Goal: Navigation & Orientation: Find specific page/section

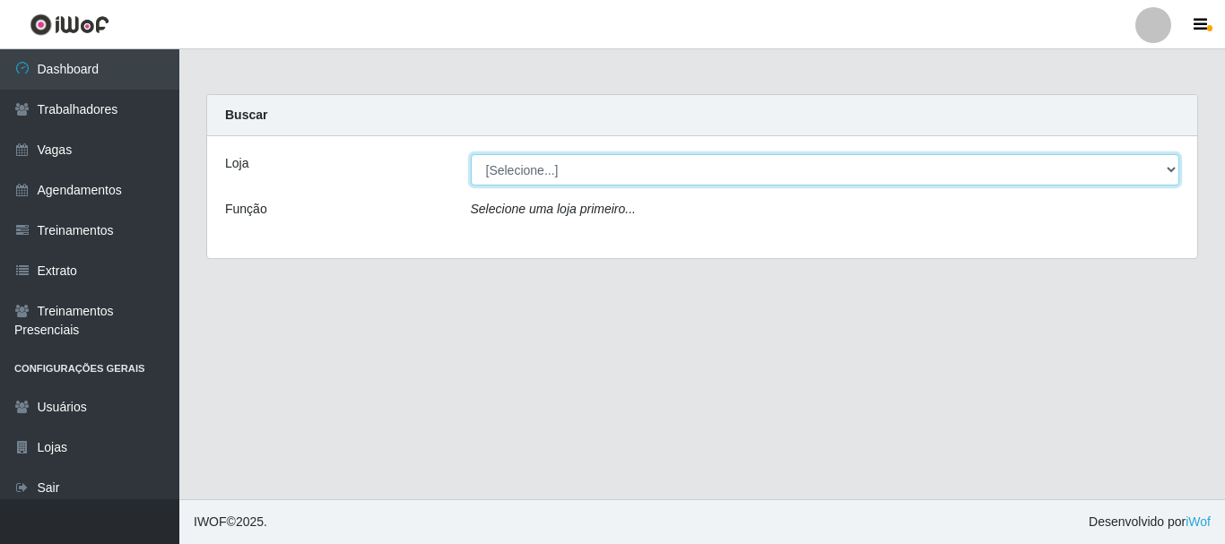
click at [509, 167] on select "[Selecione...] O Cestão - [GEOGRAPHIC_DATA]" at bounding box center [826, 169] width 710 height 31
select select "238"
click at [471, 154] on select "[Selecione...] O Cestão - [GEOGRAPHIC_DATA]" at bounding box center [826, 169] width 710 height 31
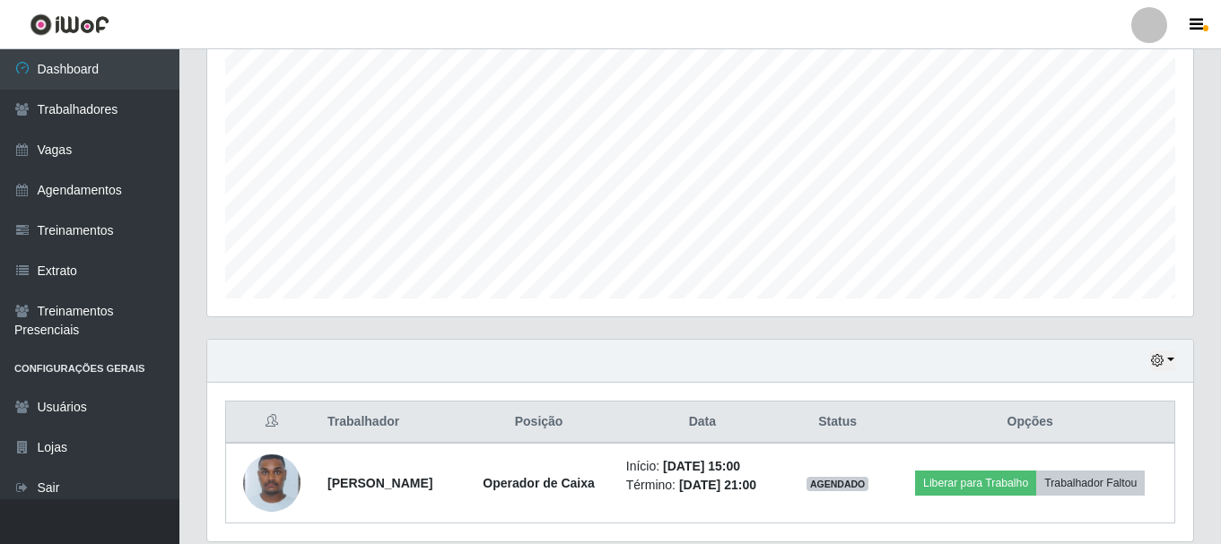
scroll to position [407, 0]
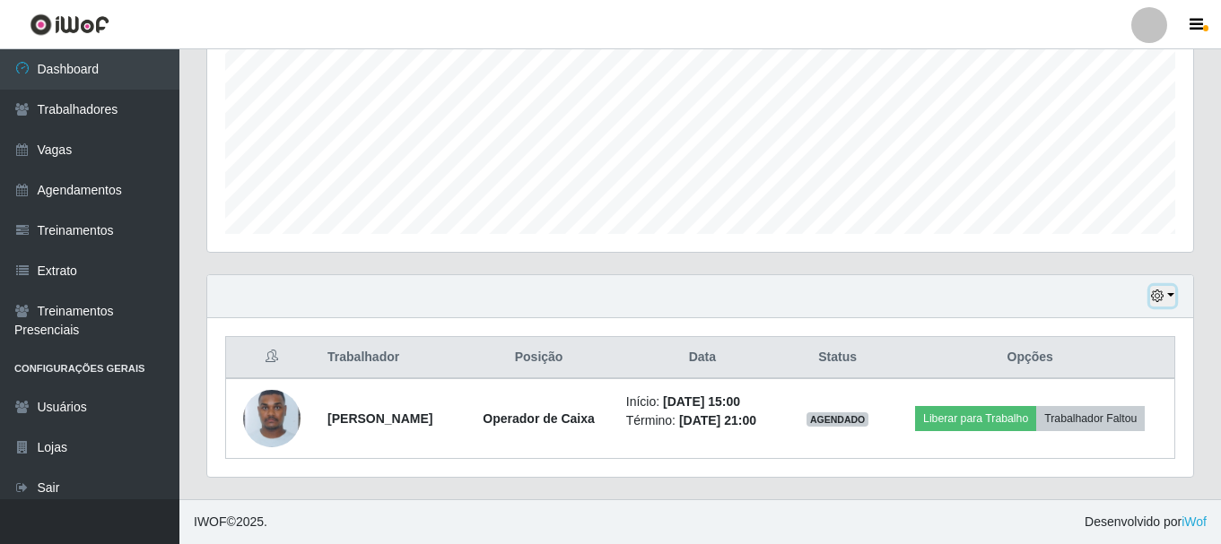
click at [1166, 293] on button "button" at bounding box center [1162, 296] width 25 height 21
click at [1207, 224] on div "Carregando... Buscar Recarregando em 27 segundos... Loja [Selecione...] O Cestã…" at bounding box center [699, 93] width 1041 height 813
click at [1195, 26] on icon "button" at bounding box center [1195, 25] width 13 height 16
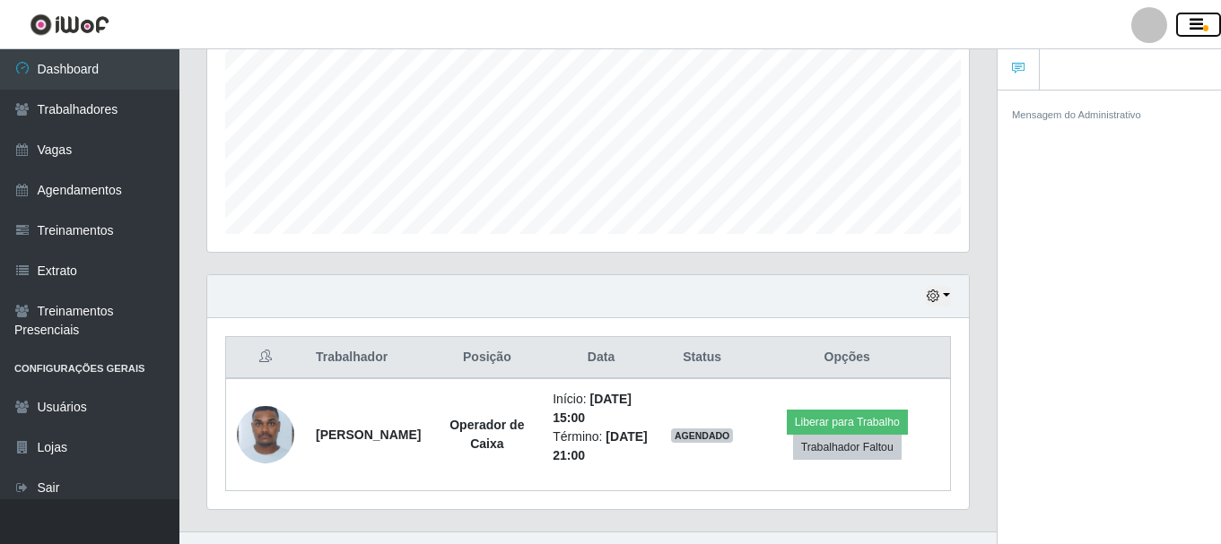
scroll to position [896594, 896205]
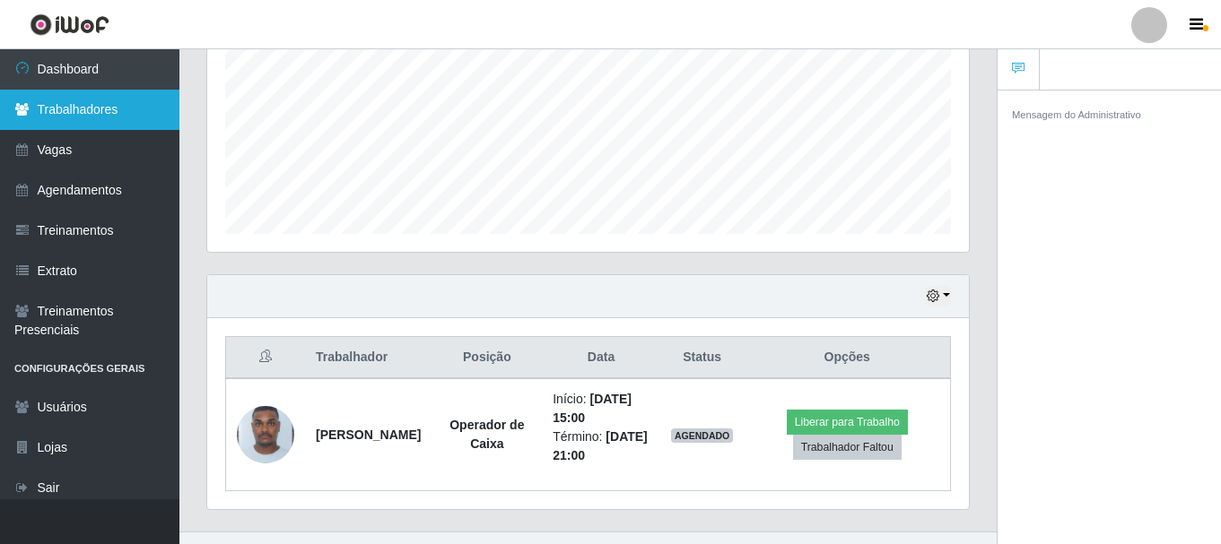
click at [121, 110] on link "Trabalhadores" at bounding box center [89, 110] width 179 height 40
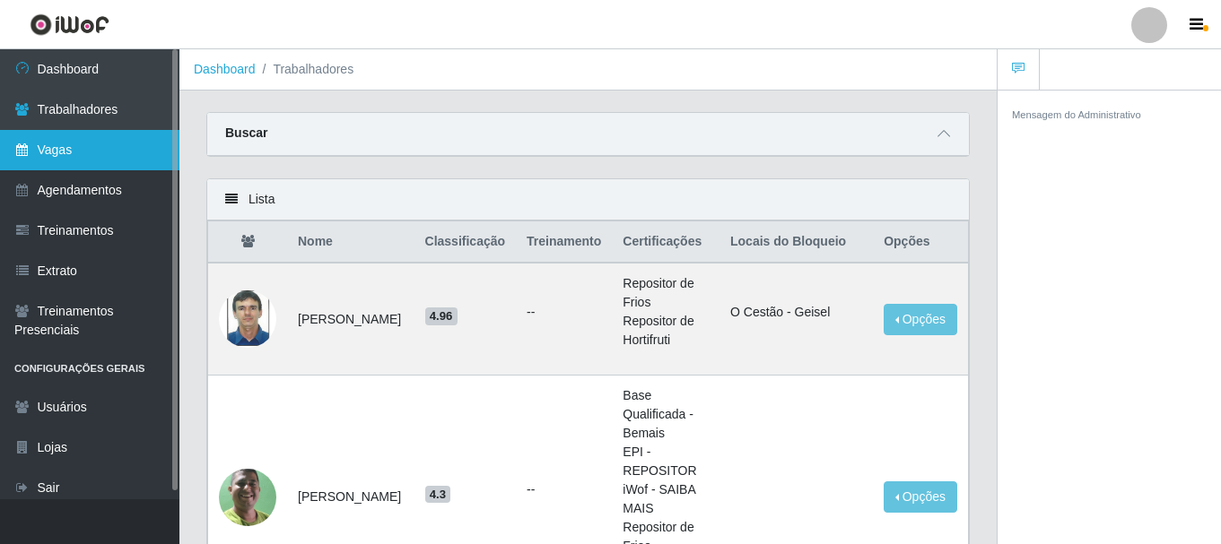
click at [67, 149] on link "Vagas" at bounding box center [89, 150] width 179 height 40
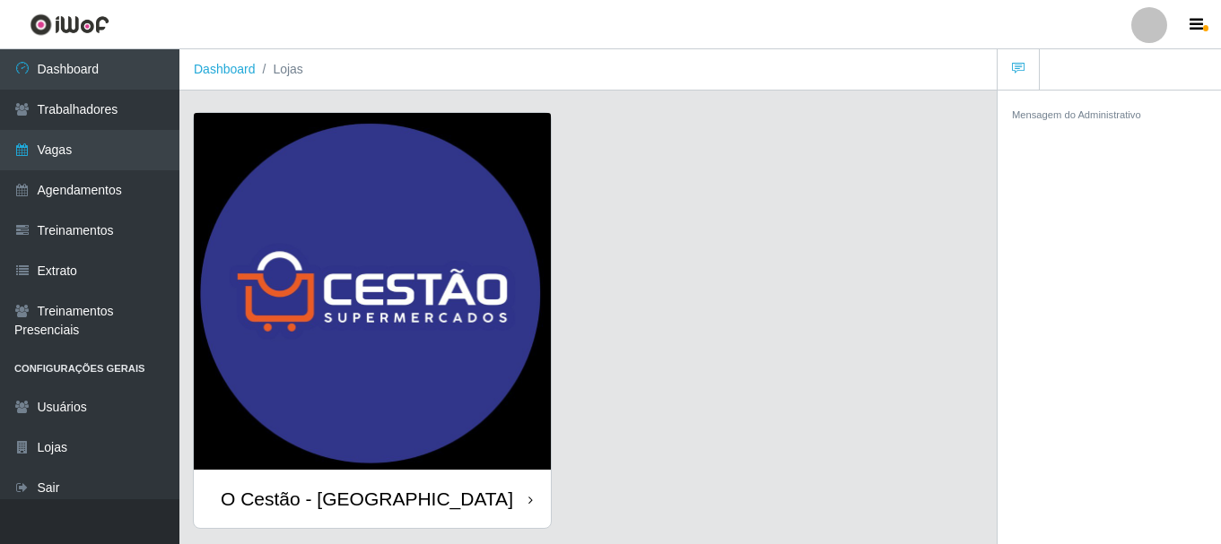
scroll to position [51, 0]
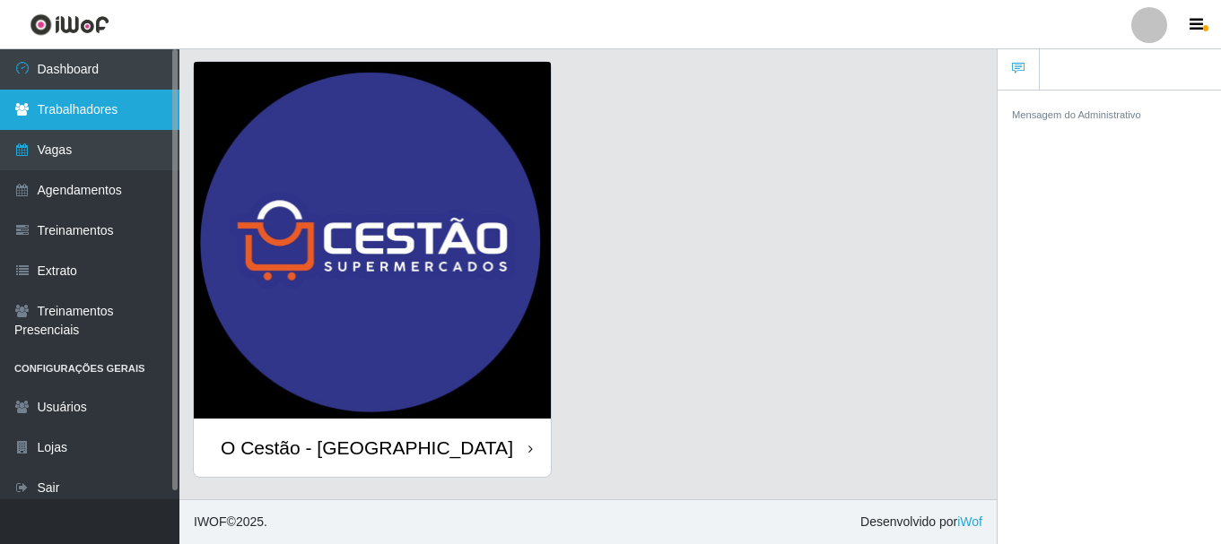
click at [143, 101] on link "Trabalhadores" at bounding box center [89, 110] width 179 height 40
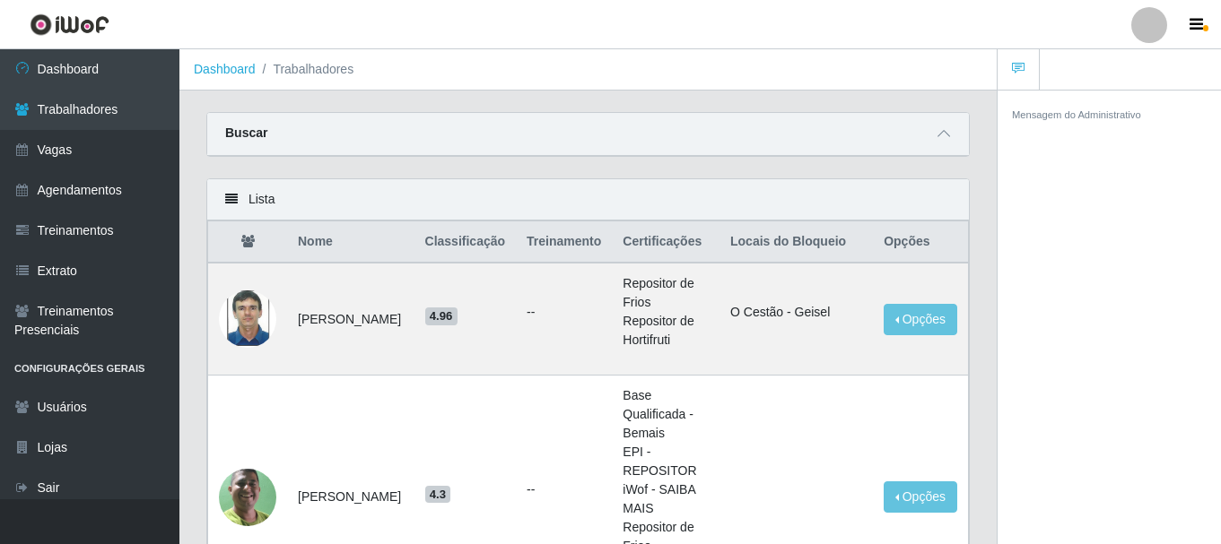
click at [1028, 146] on div "Mensagem do Administrativo" at bounding box center [1108, 320] width 223 height 461
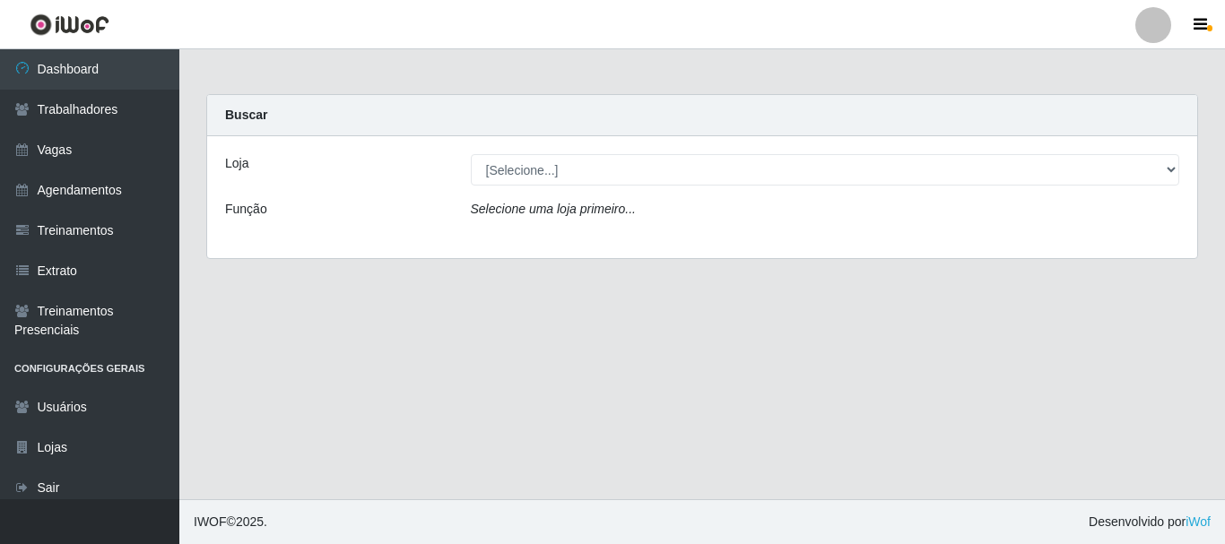
click at [592, 187] on div "Loja [Selecione...] O Cestão - Bayeux Função Selecione uma loja primeiro..." at bounding box center [702, 197] width 990 height 122
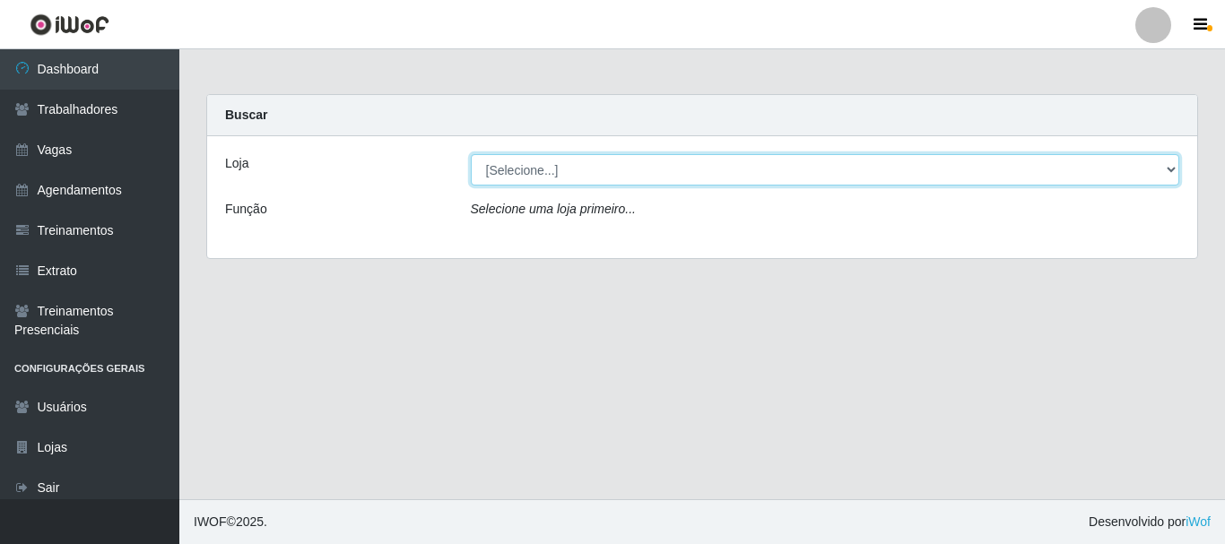
click at [598, 178] on select "[Selecione...] O Cestão - [GEOGRAPHIC_DATA]" at bounding box center [826, 169] width 710 height 31
select select "238"
click at [471, 154] on select "[Selecione...] O Cestão - [GEOGRAPHIC_DATA]" at bounding box center [826, 169] width 710 height 31
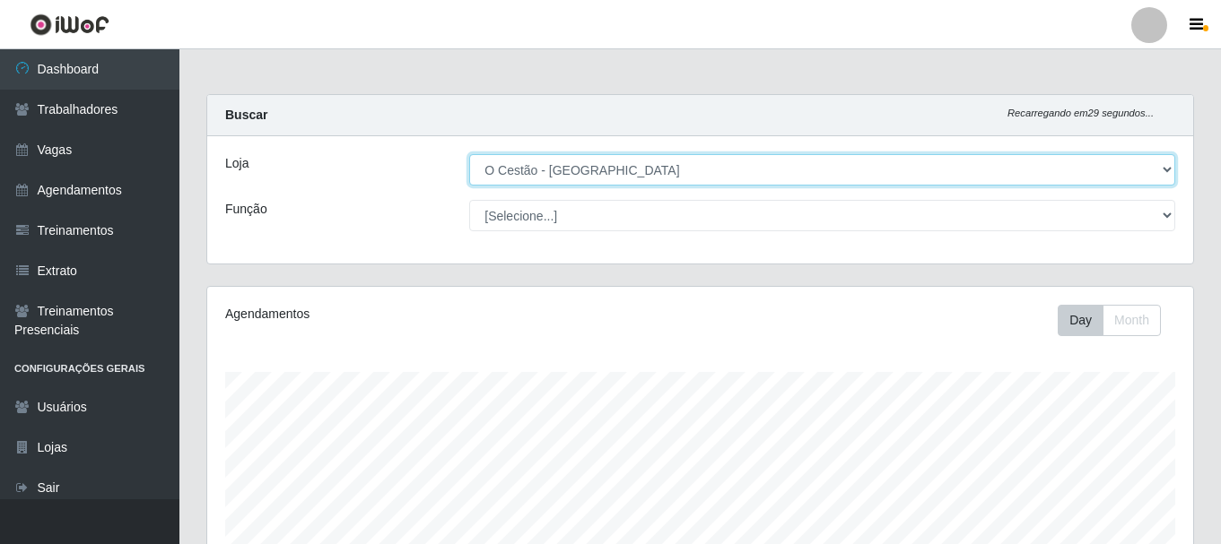
scroll to position [372, 986]
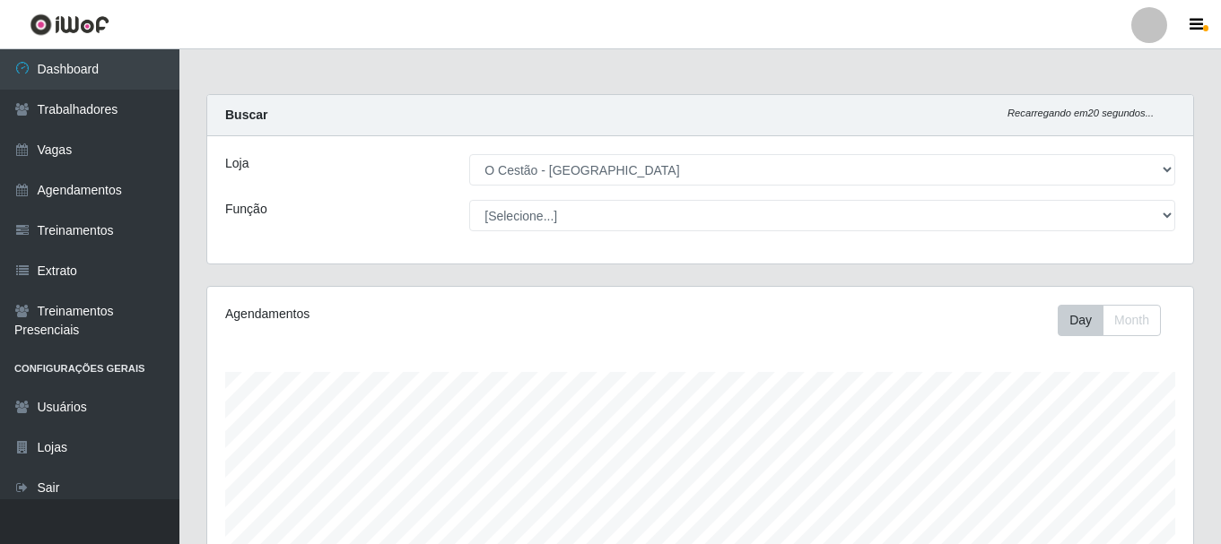
click at [261, 74] on main "Carregando... Buscar Recarregando em 20 segundos... Loja [Selecione...] O Cestã…" at bounding box center [699, 478] width 1041 height 858
